Goal: Information Seeking & Learning: Find specific fact

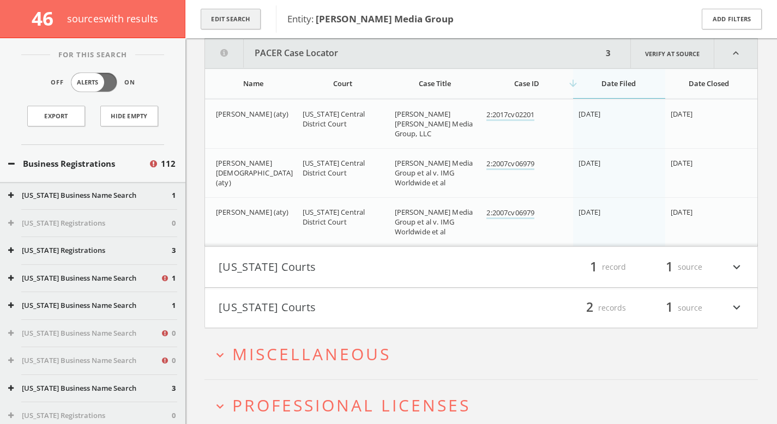
click at [226, 24] on button "Edit Search" at bounding box center [231, 19] width 60 height 21
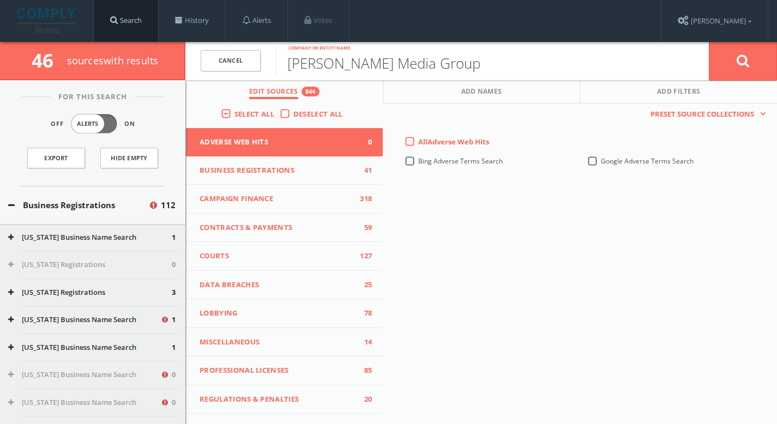
click at [151, 26] on link "Search" at bounding box center [126, 20] width 64 height 41
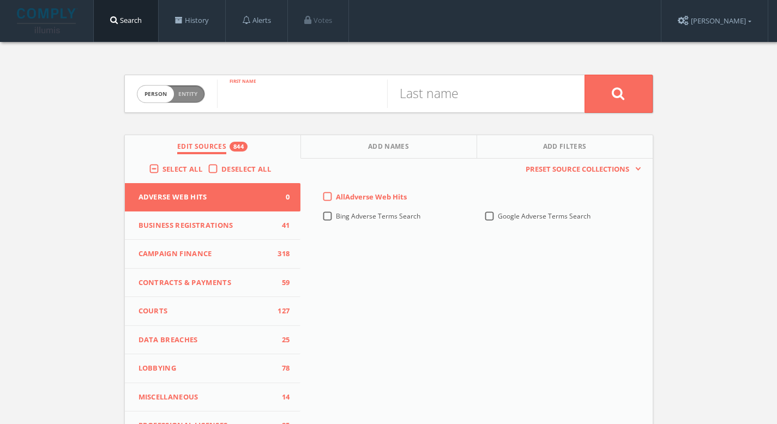
click at [295, 99] on input "text" at bounding box center [302, 94] width 170 height 28
type input "[PERSON_NAME]"
type input "Gee"
click at [619, 89] on icon at bounding box center [618, 94] width 13 height 14
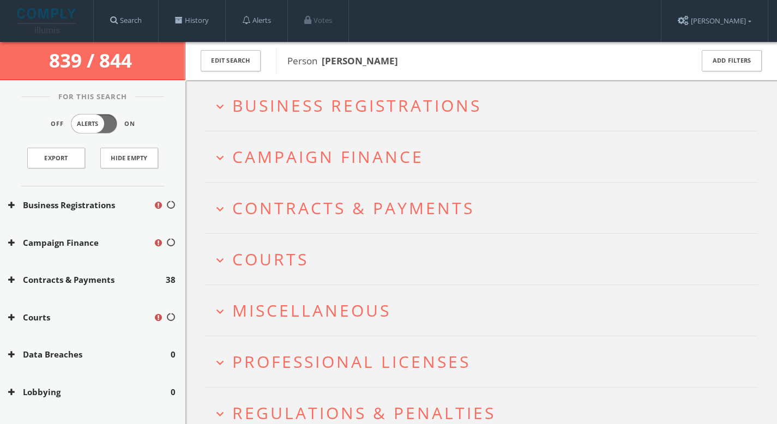
click at [334, 111] on span "Business Registrations" at bounding box center [356, 105] width 249 height 22
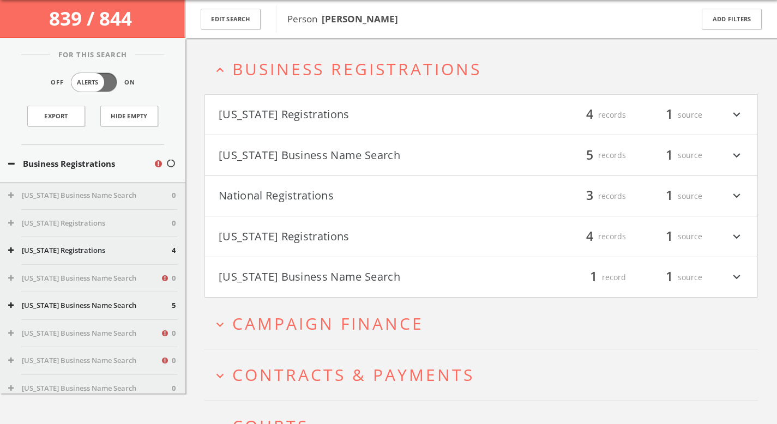
click at [350, 322] on span "Campaign Finance" at bounding box center [327, 324] width 191 height 22
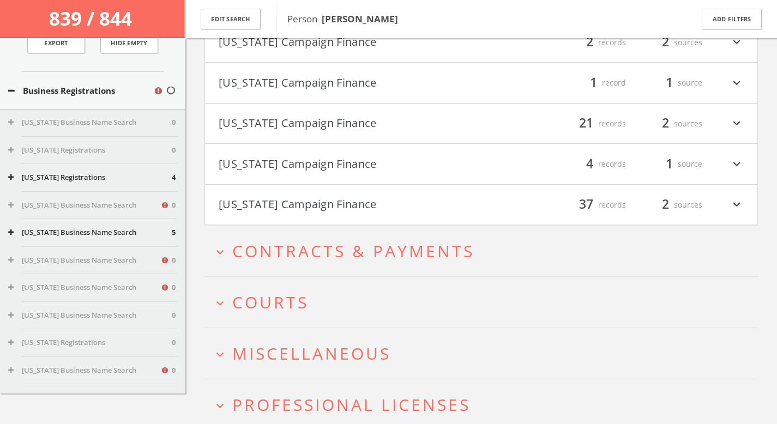
scroll to position [259, 0]
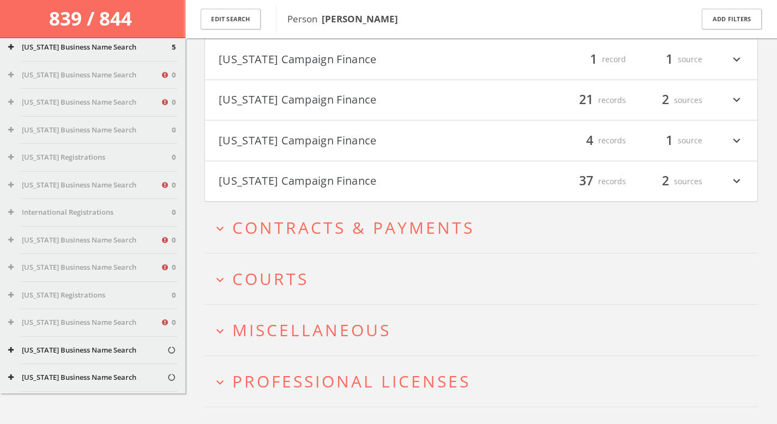
click at [350, 286] on button "expand_more Courts" at bounding box center [485, 279] width 545 height 18
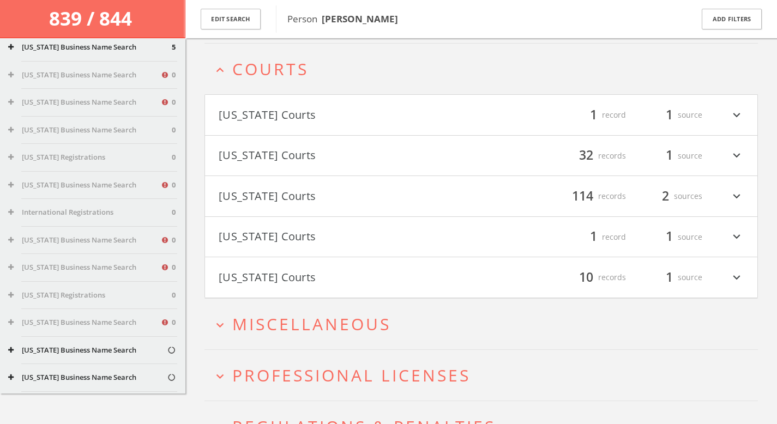
click at [343, 343] on h2 "expand_more Miscellaneous" at bounding box center [482, 324] width 554 height 51
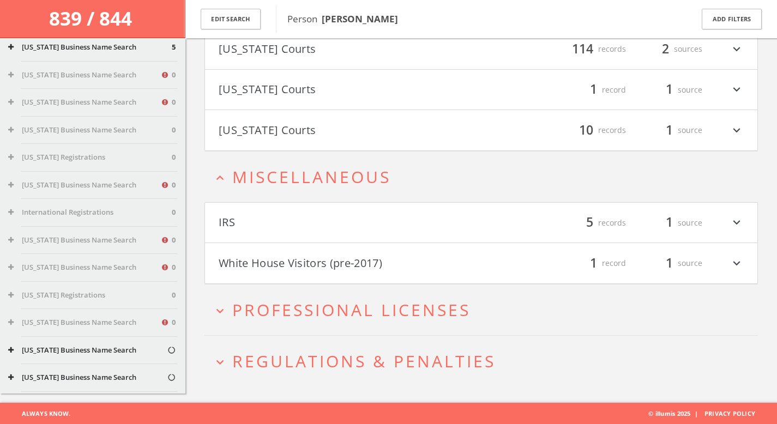
click at [342, 271] on button "White House Visitors (pre-2017)" at bounding box center [350, 263] width 263 height 19
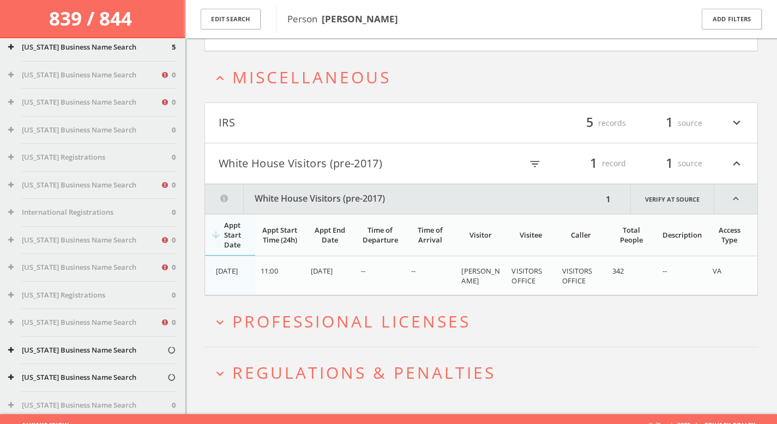
scroll to position [1065, 0]
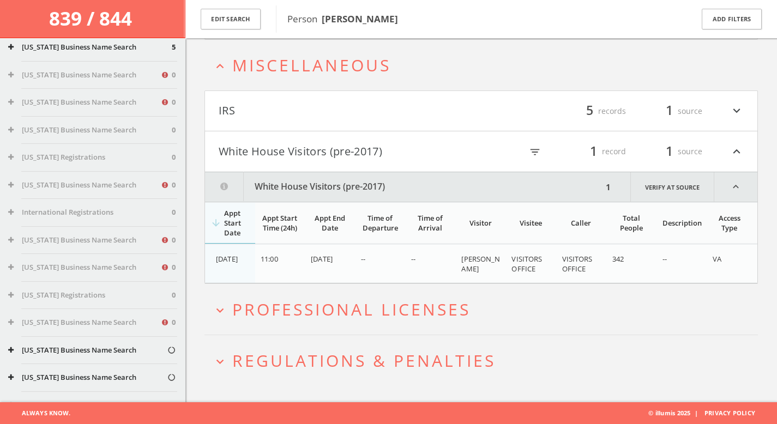
click at [294, 102] on button "IRS" at bounding box center [350, 111] width 263 height 19
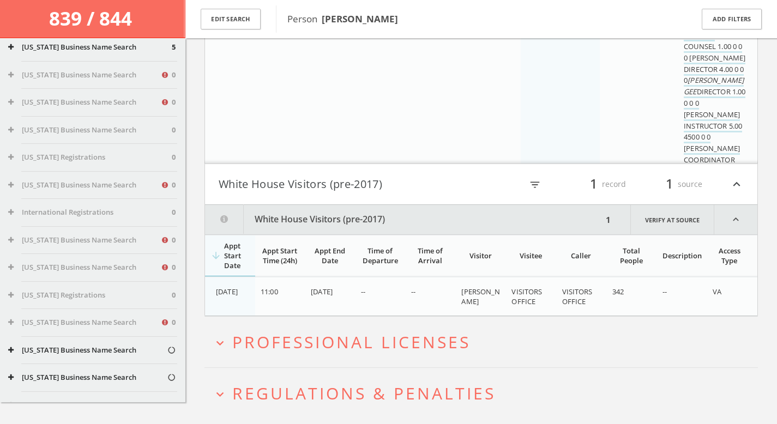
scroll to position [2004, 0]
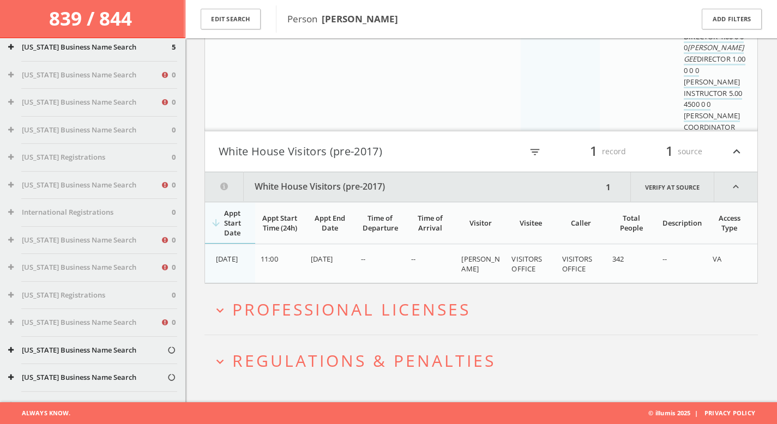
click at [368, 360] on span "Regulations & Penalties" at bounding box center [363, 361] width 263 height 22
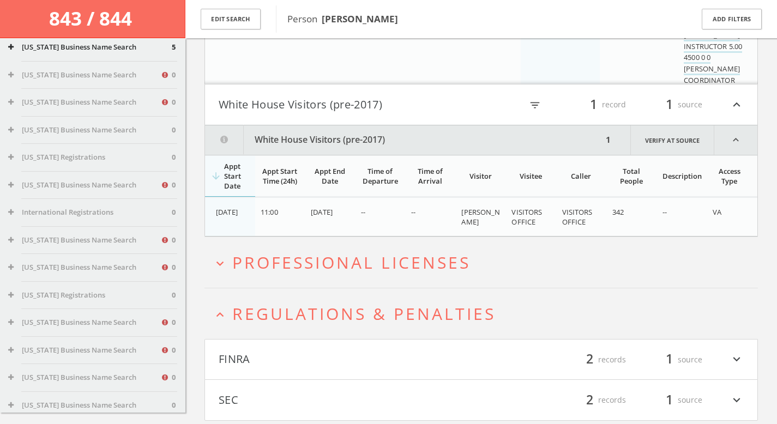
scroll to position [2127, 0]
